Goal: Participate in discussion: Engage in conversation with other users on a specific topic

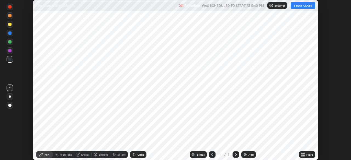
scroll to position [160, 351]
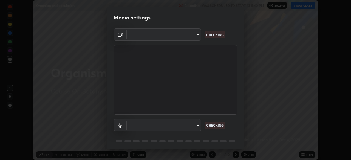
type input "7d393a75b5efabb373047579b199f96731eb4933b6c70bc853c0b4e4a878a56a"
click at [193, 125] on body "Erase all Organism and population Recording WAS SCHEDULED TO START AT 5:40 PM S…" at bounding box center [175, 80] width 351 height 160
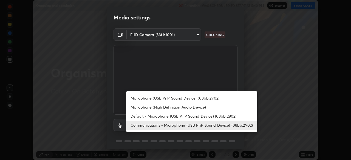
click at [191, 116] on li "Default - Microphone (USB PnP Sound Device) (08bb:2902)" at bounding box center [191, 116] width 131 height 9
type input "default"
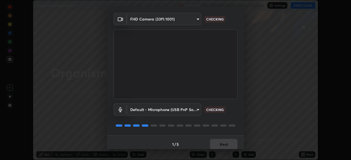
scroll to position [19, 0]
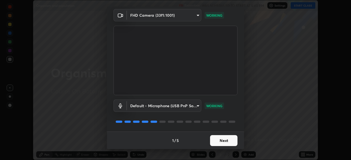
click at [226, 140] on button "Next" at bounding box center [223, 140] width 27 height 11
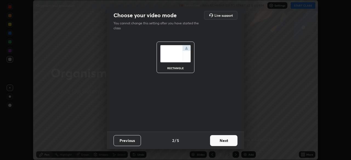
scroll to position [0, 0]
click at [227, 141] on button "Next" at bounding box center [223, 140] width 27 height 11
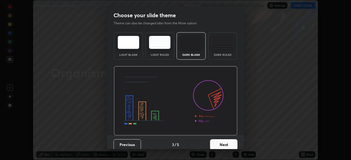
click at [228, 141] on button "Next" at bounding box center [223, 144] width 27 height 11
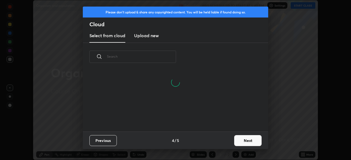
click at [240, 140] on button "Next" at bounding box center [247, 140] width 27 height 11
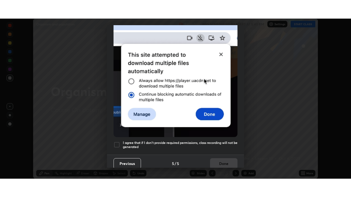
scroll to position [131, 0]
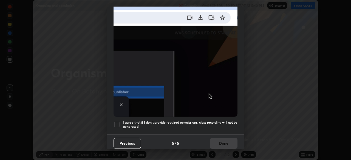
click at [200, 121] on h5 "I agree that if I don't provide required permissions, class recording will not …" at bounding box center [180, 125] width 114 height 8
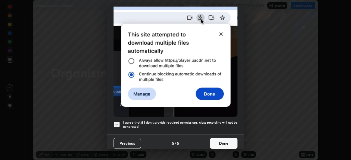
click at [217, 142] on button "Done" at bounding box center [223, 143] width 27 height 11
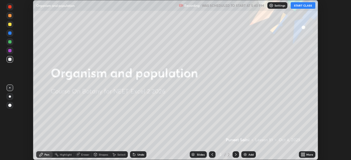
click at [298, 7] on button "START CLASS" at bounding box center [302, 5] width 25 height 7
click at [302, 154] on icon at bounding box center [301, 153] width 1 height 1
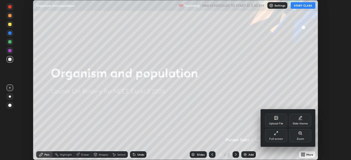
click at [276, 138] on div "Full screen" at bounding box center [276, 139] width 14 height 3
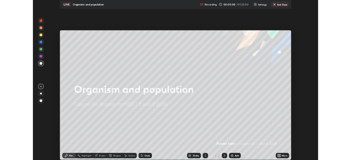
scroll to position [197, 351]
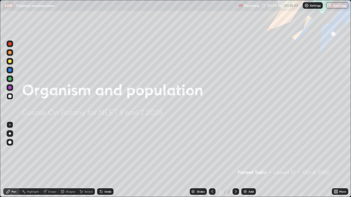
click at [249, 160] on div "Add" at bounding box center [248, 191] width 15 height 7
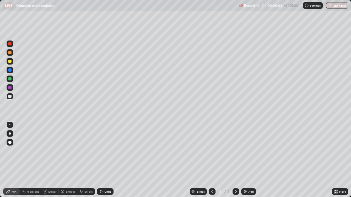
click at [111, 160] on div "Undo" at bounding box center [105, 191] width 16 height 7
click at [12, 133] on div at bounding box center [10, 133] width 7 height 7
click at [53, 160] on div "Eraser" at bounding box center [52, 191] width 8 height 3
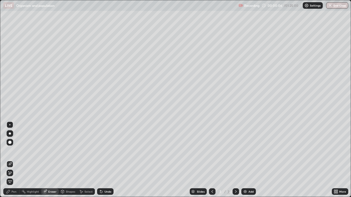
click at [12, 160] on div at bounding box center [10, 173] width 7 height 7
click at [13, 160] on div "Pen" at bounding box center [14, 191] width 5 height 3
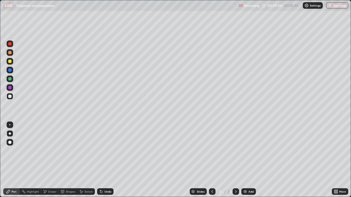
click at [107, 160] on div "Undo" at bounding box center [107, 191] width 7 height 3
click at [11, 62] on div at bounding box center [9, 61] width 3 height 3
click at [9, 96] on div at bounding box center [9, 96] width 3 height 3
click at [103, 160] on div "Undo" at bounding box center [105, 191] width 16 height 7
click at [10, 97] on div at bounding box center [9, 96] width 3 height 3
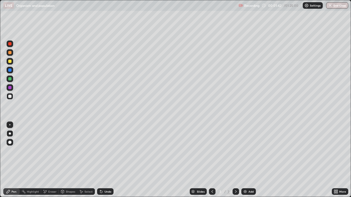
click at [11, 62] on div at bounding box center [9, 61] width 3 height 3
click at [102, 160] on div "Undo" at bounding box center [105, 191] width 16 height 7
click at [105, 160] on div "Undo" at bounding box center [105, 191] width 16 height 7
click at [10, 96] on div at bounding box center [9, 96] width 3 height 3
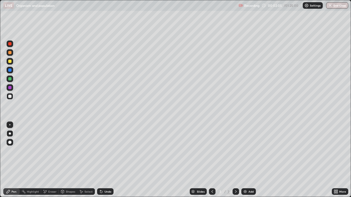
click at [110, 160] on div "Undo" at bounding box center [105, 191] width 16 height 7
click at [107, 160] on div "Undo" at bounding box center [105, 191] width 16 height 7
click at [104, 160] on div "Undo" at bounding box center [105, 191] width 16 height 7
click at [102, 160] on icon at bounding box center [101, 192] width 4 height 4
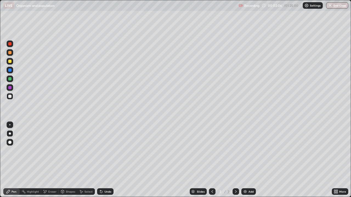
click at [103, 160] on div "Undo" at bounding box center [105, 191] width 16 height 7
click at [101, 160] on icon at bounding box center [101, 192] width 4 height 4
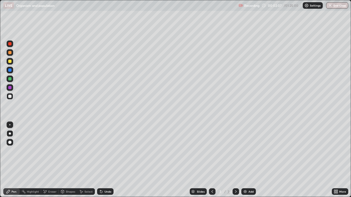
click at [101, 160] on icon at bounding box center [101, 192] width 2 height 2
click at [103, 160] on div "Undo" at bounding box center [105, 191] width 16 height 7
click at [104, 160] on div "Undo" at bounding box center [107, 191] width 7 height 3
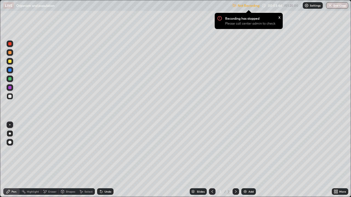
click at [335, 160] on icon at bounding box center [334, 192] width 1 height 1
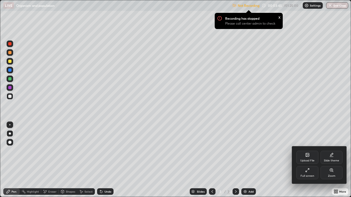
click at [308, 160] on div "Full screen" at bounding box center [307, 176] width 14 height 3
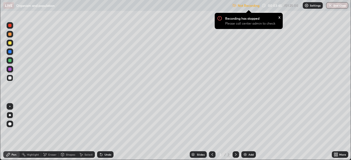
scroll to position [27226, 27036]
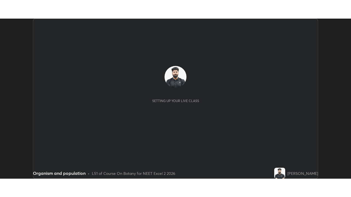
scroll to position [160, 351]
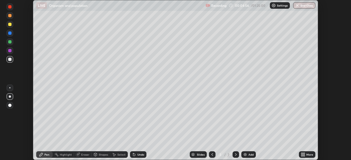
click at [306, 154] on div "More" at bounding box center [309, 154] width 7 height 3
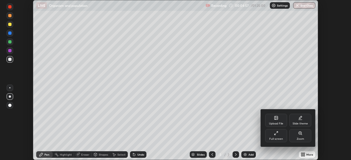
click at [280, 138] on div "Full screen" at bounding box center [276, 139] width 14 height 3
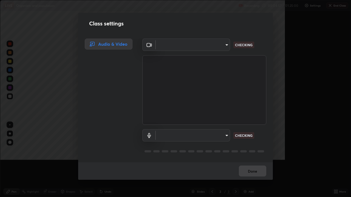
type input "7d393a75b5efabb373047579b199f96731eb4933b6c70bc853c0b4e4a878a56a"
type input "default"
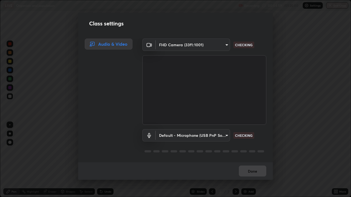
scroll to position [1, 0]
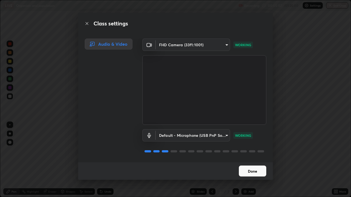
click at [258, 160] on button "Done" at bounding box center [252, 171] width 27 height 11
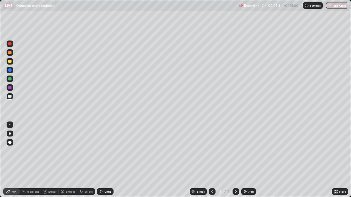
click at [8, 61] on div at bounding box center [10, 61] width 7 height 7
click at [10, 72] on div at bounding box center [10, 70] width 7 height 7
click at [105, 160] on div "Undo" at bounding box center [107, 191] width 7 height 3
click at [104, 160] on div "Undo" at bounding box center [107, 191] width 7 height 3
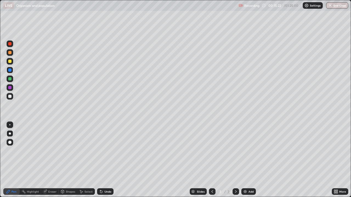
click at [106, 160] on div "Undo" at bounding box center [107, 191] width 7 height 3
click at [105, 160] on div "Undo" at bounding box center [107, 191] width 7 height 3
click at [105, 160] on div "Undo" at bounding box center [105, 191] width 16 height 7
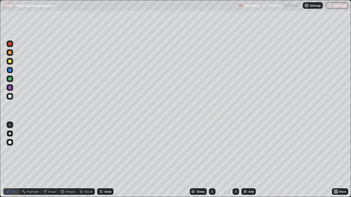
click at [108, 160] on div "Undo" at bounding box center [105, 191] width 16 height 7
click at [106, 160] on div "Undo" at bounding box center [107, 191] width 7 height 3
click at [51, 160] on div "Eraser" at bounding box center [52, 191] width 8 height 3
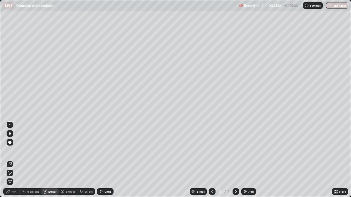
click at [11, 160] on icon at bounding box center [10, 173] width 4 height 5
click at [110, 160] on div "Undo" at bounding box center [107, 191] width 7 height 3
click at [104, 160] on div "Undo" at bounding box center [107, 191] width 7 height 3
click at [105, 160] on div "Undo" at bounding box center [107, 191] width 7 height 3
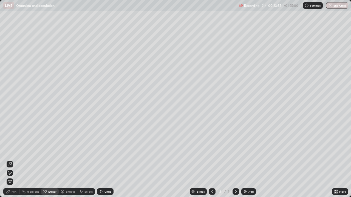
click at [105, 160] on div "Undo" at bounding box center [107, 191] width 7 height 3
click at [13, 160] on div "Pen" at bounding box center [14, 191] width 5 height 3
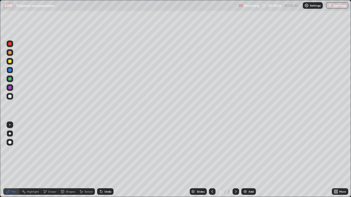
click at [103, 160] on div "Undo" at bounding box center [105, 191] width 16 height 7
click at [55, 160] on div "Eraser" at bounding box center [52, 191] width 8 height 3
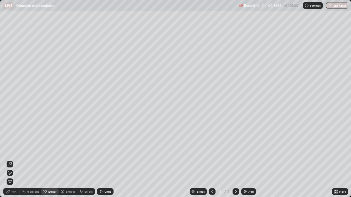
click at [13, 160] on div "Pen" at bounding box center [11, 191] width 16 height 7
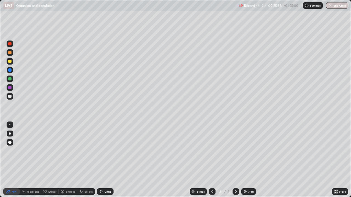
click at [337, 160] on icon at bounding box center [336, 190] width 1 height 1
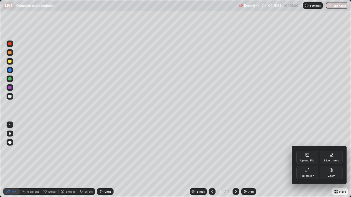
click at [314, 157] on div "Upload File" at bounding box center [307, 157] width 22 height 13
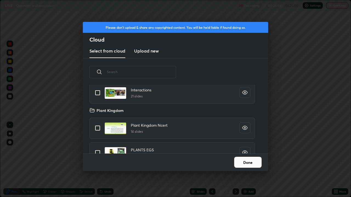
scroll to position [140, 0]
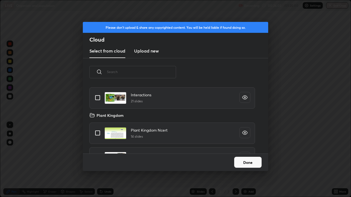
click at [99, 98] on input "grid" at bounding box center [98, 98] width 12 height 12
checkbox input "true"
click at [249, 160] on button "Done" at bounding box center [247, 162] width 27 height 11
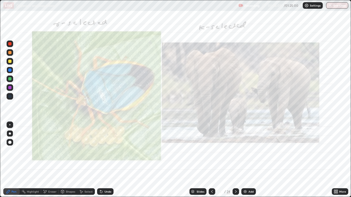
click at [235, 160] on icon at bounding box center [235, 192] width 4 height 4
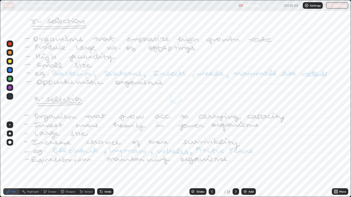
click at [234, 160] on icon at bounding box center [235, 192] width 4 height 4
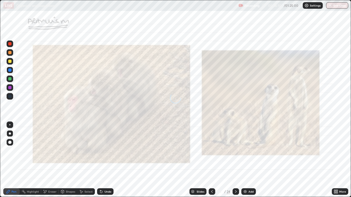
click at [235, 160] on icon at bounding box center [235, 192] width 4 height 4
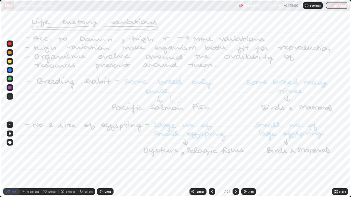
click at [235, 160] on icon at bounding box center [235, 192] width 4 height 4
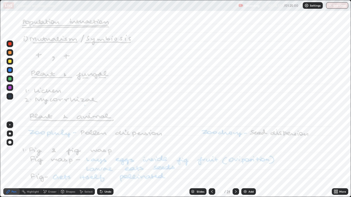
click at [235, 160] on icon at bounding box center [235, 192] width 4 height 4
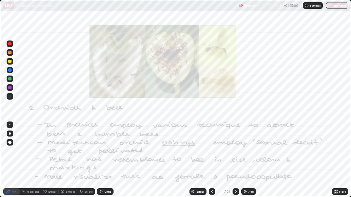
click at [234, 160] on div at bounding box center [235, 191] width 7 height 11
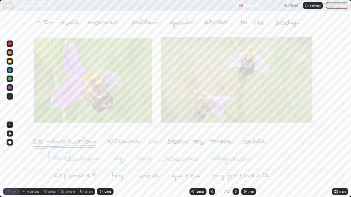
click at [234, 160] on div at bounding box center [235, 191] width 7 height 11
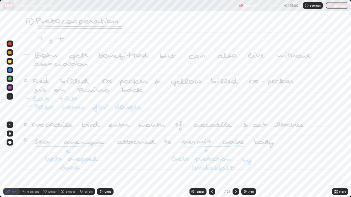
click at [233, 160] on div at bounding box center [235, 191] width 7 height 7
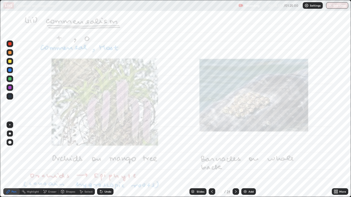
click at [233, 160] on div at bounding box center [235, 191] width 7 height 7
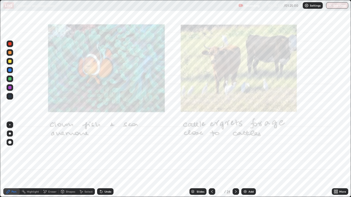
click at [211, 160] on icon at bounding box center [212, 192] width 4 height 4
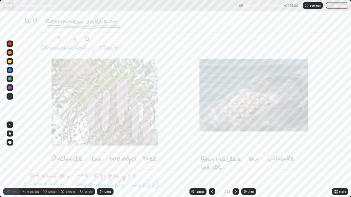
click at [211, 160] on icon at bounding box center [212, 192] width 4 height 4
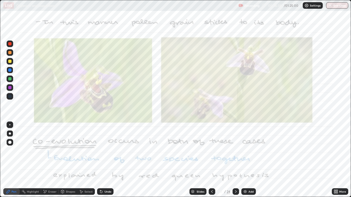
click at [211, 160] on icon at bounding box center [212, 192] width 4 height 4
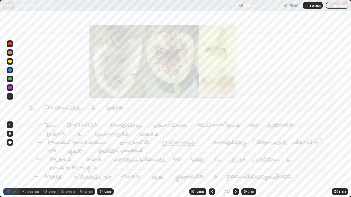
click at [211, 160] on icon at bounding box center [212, 192] width 4 height 4
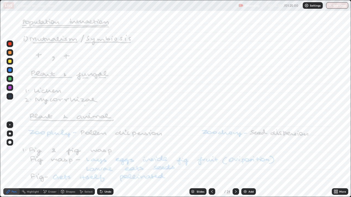
click at [211, 160] on icon at bounding box center [212, 192] width 4 height 4
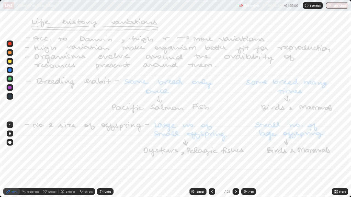
click at [211, 160] on icon at bounding box center [212, 192] width 4 height 4
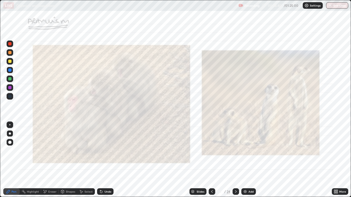
click at [211, 160] on icon at bounding box center [212, 192] width 4 height 4
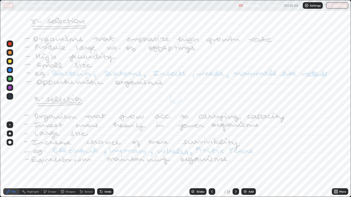
click at [211, 160] on icon at bounding box center [212, 192] width 4 height 4
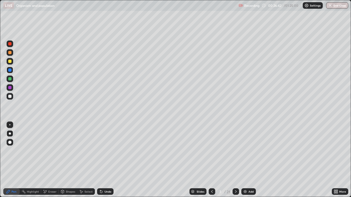
click at [235, 160] on div at bounding box center [235, 191] width 7 height 7
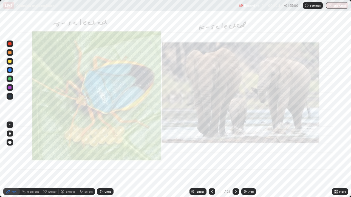
click at [235, 160] on icon at bounding box center [235, 192] width 4 height 4
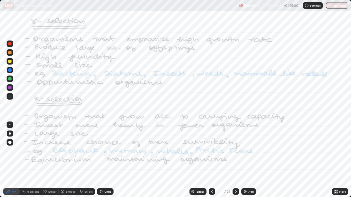
click at [235, 160] on icon at bounding box center [235, 192] width 4 height 4
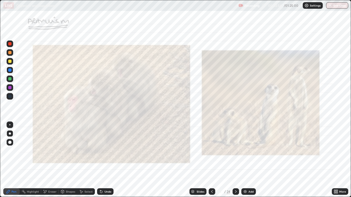
click at [10, 70] on div at bounding box center [9, 69] width 3 height 3
click at [235, 160] on icon at bounding box center [235, 192] width 4 height 4
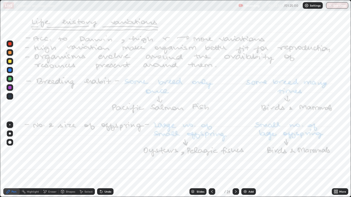
click at [248, 160] on div "Add" at bounding box center [250, 191] width 5 height 3
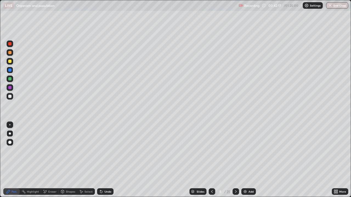
click at [10, 62] on div at bounding box center [9, 61] width 3 height 3
click at [9, 95] on div at bounding box center [9, 96] width 3 height 3
click at [103, 160] on div "Undo" at bounding box center [105, 191] width 16 height 7
click at [104, 160] on div "Undo" at bounding box center [107, 191] width 7 height 3
click at [10, 61] on div at bounding box center [9, 61] width 3 height 3
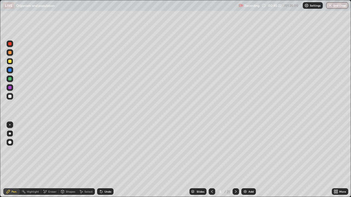
click at [11, 97] on div at bounding box center [9, 96] width 3 height 3
click at [48, 160] on div "Eraser" at bounding box center [52, 191] width 8 height 3
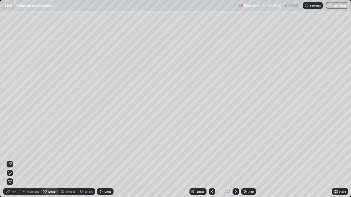
click at [9, 160] on icon at bounding box center [8, 192] width 4 height 4
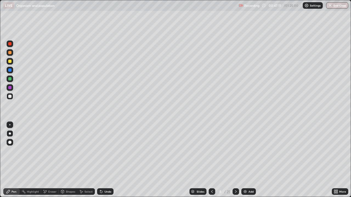
click at [53, 160] on div "Eraser" at bounding box center [52, 191] width 8 height 3
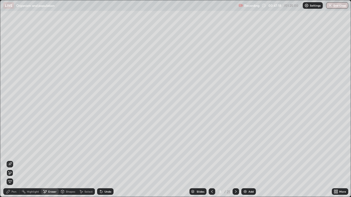
click at [15, 160] on div "Pen" at bounding box center [14, 191] width 5 height 3
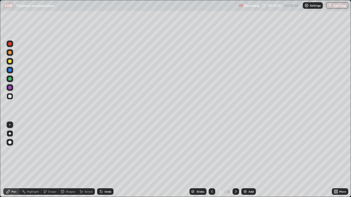
click at [10, 62] on div at bounding box center [9, 61] width 3 height 3
click at [11, 97] on div at bounding box center [9, 96] width 3 height 3
click at [10, 96] on div at bounding box center [9, 96] width 3 height 3
click at [104, 160] on div "Undo" at bounding box center [107, 191] width 7 height 3
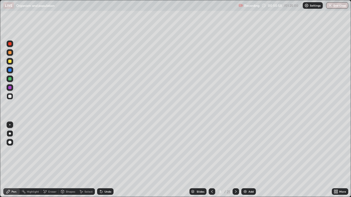
click at [10, 61] on div at bounding box center [9, 61] width 3 height 3
click at [109, 160] on div "Undo" at bounding box center [107, 191] width 7 height 3
click at [107, 160] on div "Undo" at bounding box center [107, 191] width 7 height 3
click at [108, 160] on div "Undo" at bounding box center [107, 191] width 7 height 3
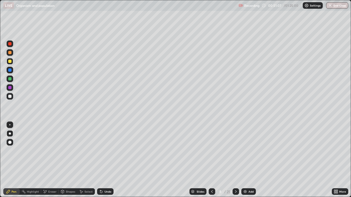
click at [108, 160] on div "Undo" at bounding box center [107, 191] width 7 height 3
click at [110, 160] on div "Undo" at bounding box center [107, 191] width 7 height 3
click at [109, 160] on div "Undo" at bounding box center [107, 191] width 7 height 3
click at [111, 160] on div "Undo" at bounding box center [105, 191] width 16 height 7
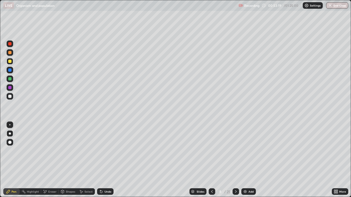
click at [11, 96] on div at bounding box center [9, 96] width 3 height 3
click at [235, 160] on icon at bounding box center [235, 192] width 4 height 4
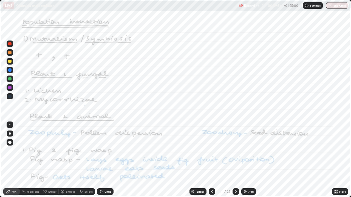
click at [233, 160] on div at bounding box center [235, 191] width 7 height 7
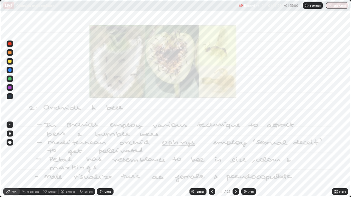
click at [211, 160] on icon at bounding box center [212, 192] width 4 height 4
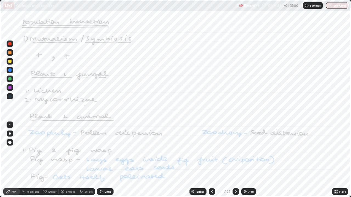
click at [235, 160] on icon at bounding box center [235, 192] width 4 height 4
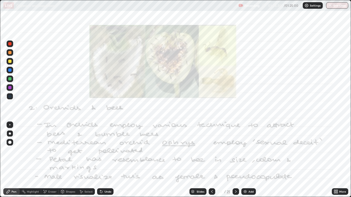
click at [235, 160] on icon at bounding box center [235, 192] width 4 height 4
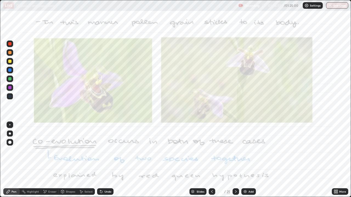
click at [211, 160] on icon at bounding box center [212, 192] width 4 height 4
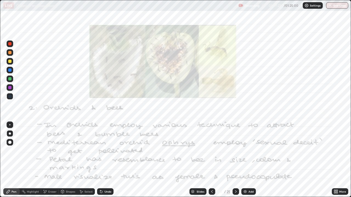
click at [235, 160] on icon at bounding box center [235, 192] width 4 height 4
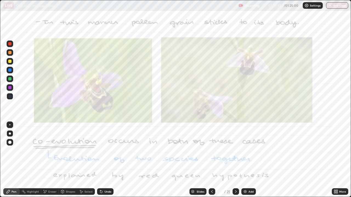
click at [214, 160] on div at bounding box center [211, 191] width 7 height 7
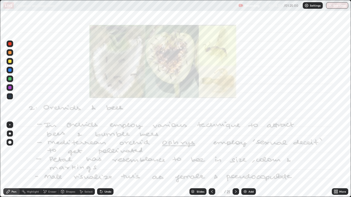
click at [236, 160] on icon at bounding box center [236, 191] width 2 height 3
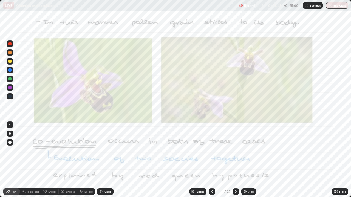
click at [210, 160] on icon at bounding box center [212, 192] width 4 height 4
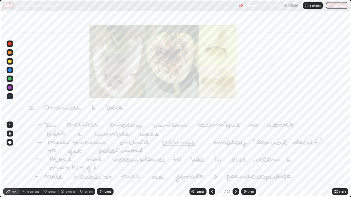
click at [235, 160] on icon at bounding box center [235, 192] width 4 height 4
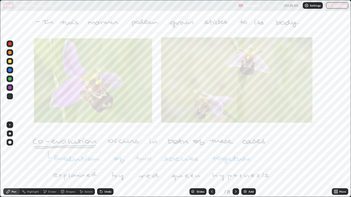
click at [235, 160] on icon at bounding box center [235, 192] width 4 height 4
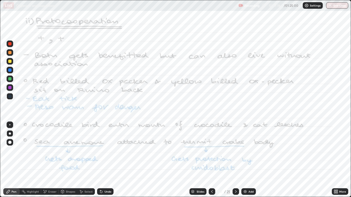
click at [251, 160] on div "Add" at bounding box center [250, 191] width 5 height 3
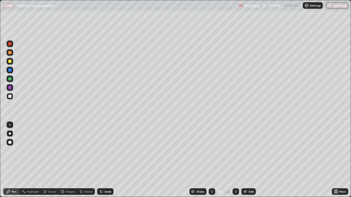
click at [235, 160] on icon at bounding box center [235, 192] width 4 height 4
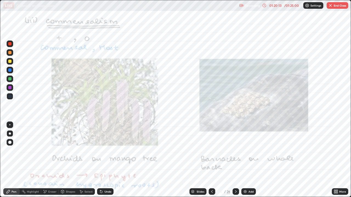
click at [237, 160] on div at bounding box center [235, 191] width 7 height 7
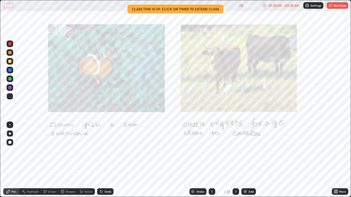
click at [331, 5] on img "button" at bounding box center [330, 5] width 4 height 4
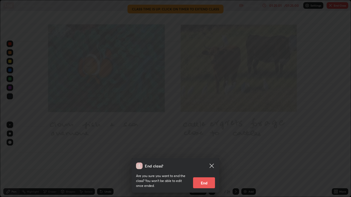
click at [208, 160] on button "End" at bounding box center [204, 182] width 22 height 11
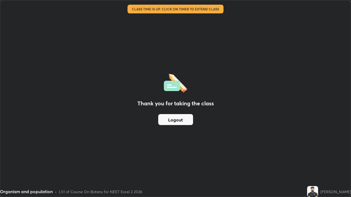
click at [180, 120] on button "Logout" at bounding box center [175, 119] width 35 height 11
